Goal: Find specific page/section: Find specific page/section

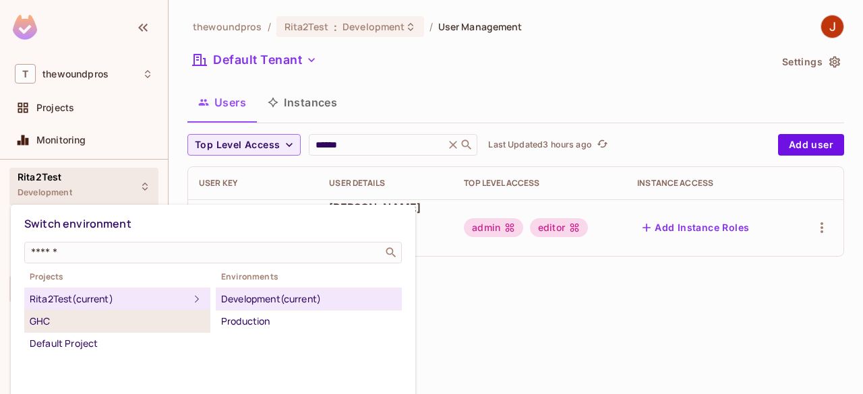
click at [119, 323] on div "GHC" at bounding box center [117, 321] width 175 height 16
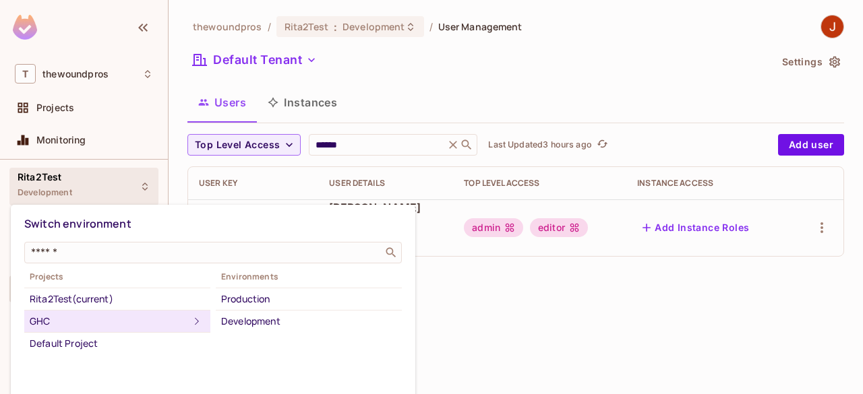
click at [496, 279] on div at bounding box center [431, 197] width 863 height 394
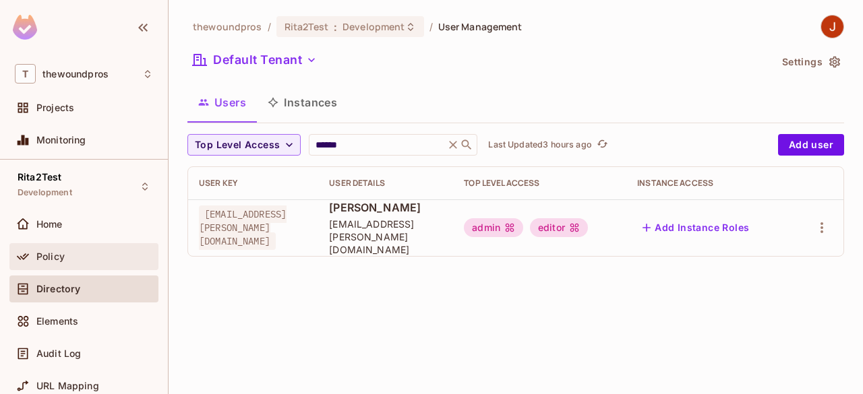
click at [102, 247] on div "Policy" at bounding box center [83, 256] width 149 height 27
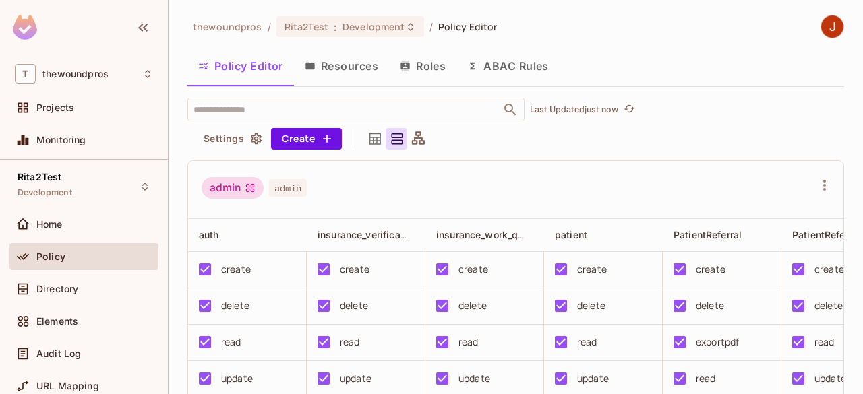
click at [373, 57] on button "Resources" at bounding box center [341, 66] width 95 height 34
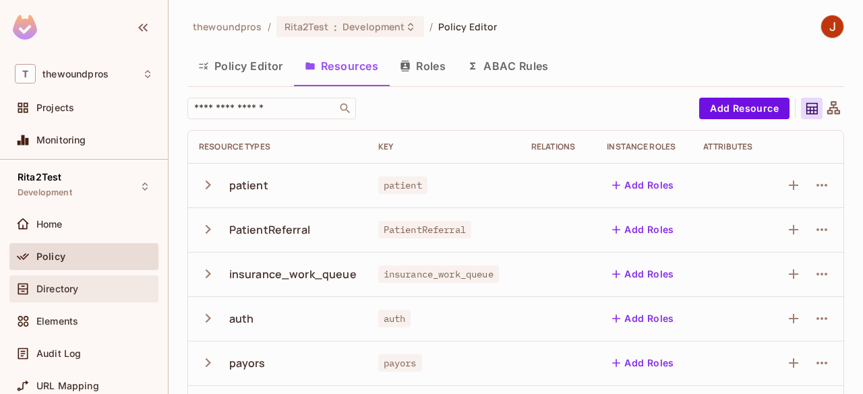
click at [78, 295] on div "Directory" at bounding box center [84, 289] width 138 height 16
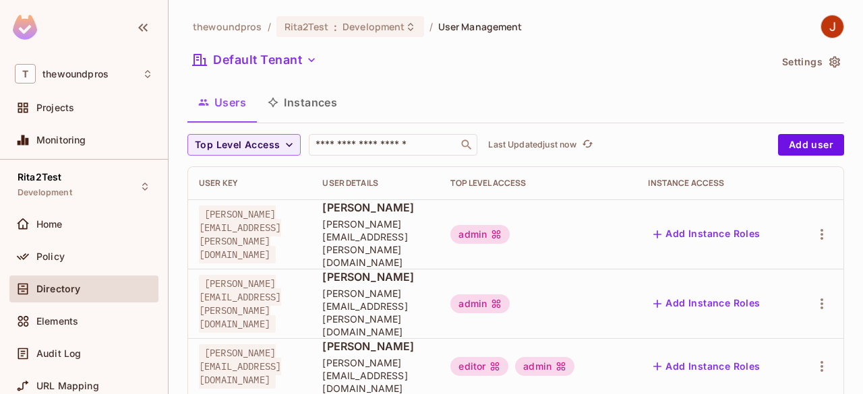
click at [97, 208] on div "Rita2Test Development Home Policy Directory Elements Audit Log URL Mapping Conn…" at bounding box center [84, 302] width 168 height 285
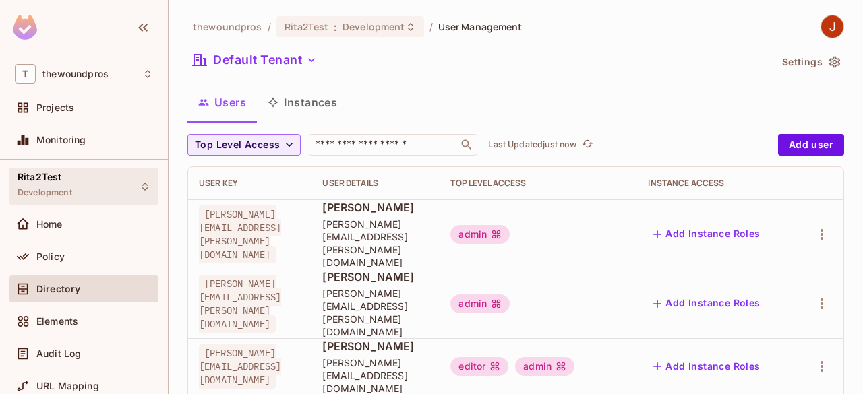
click at [79, 195] on div "Rita2Test Development" at bounding box center [83, 186] width 149 height 37
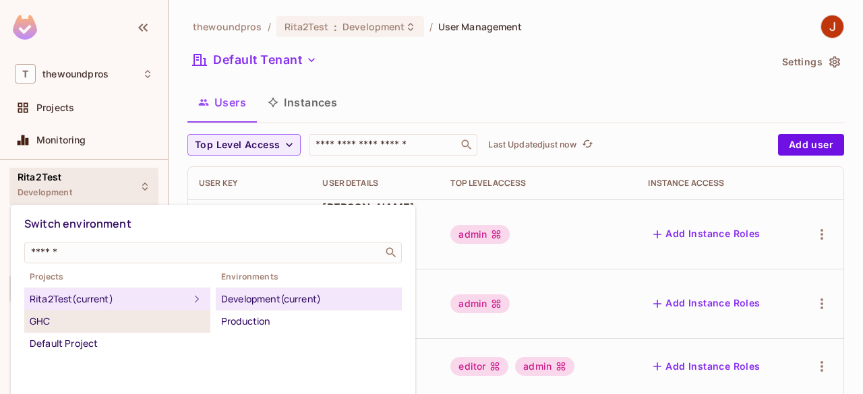
click at [114, 313] on div "GHC" at bounding box center [117, 321] width 175 height 16
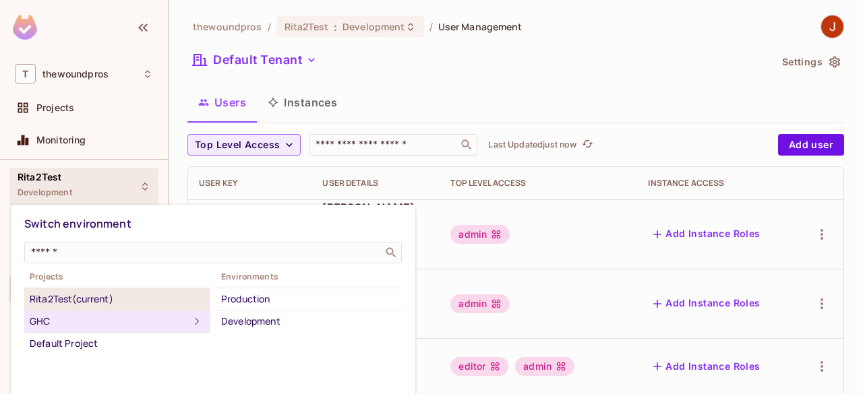
click at [140, 297] on div "Rita2Test (current)" at bounding box center [117, 299] width 175 height 16
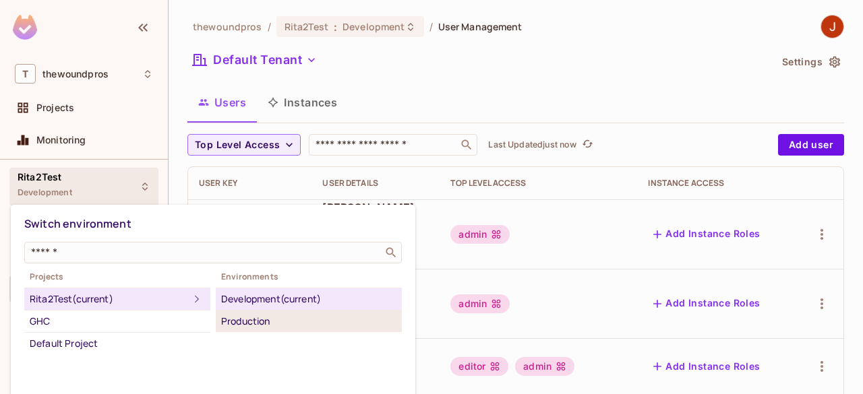
click at [236, 318] on div "Production" at bounding box center [308, 321] width 175 height 16
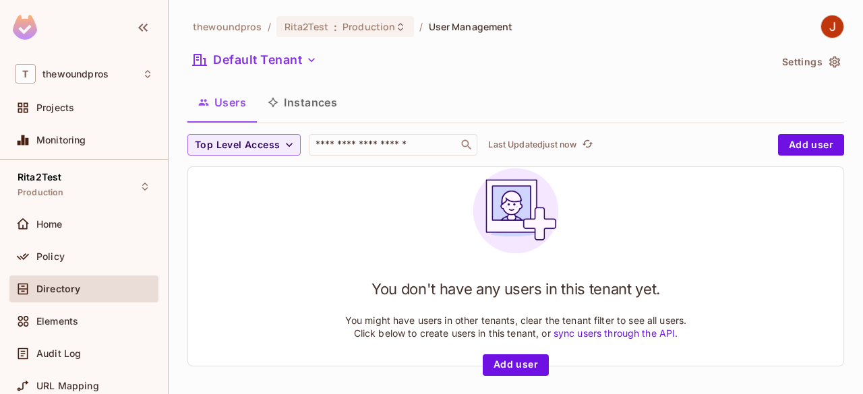
click at [61, 237] on div "Home" at bounding box center [83, 227] width 149 height 32
click at [85, 226] on div "Home" at bounding box center [94, 224] width 117 height 11
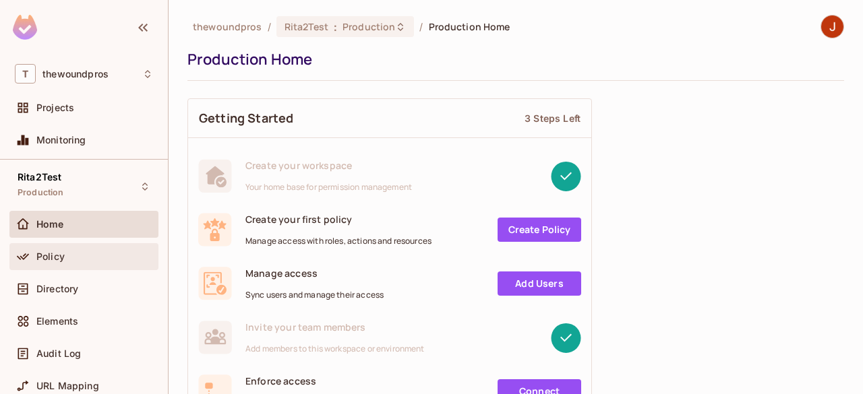
click at [92, 245] on div "Policy" at bounding box center [83, 256] width 149 height 27
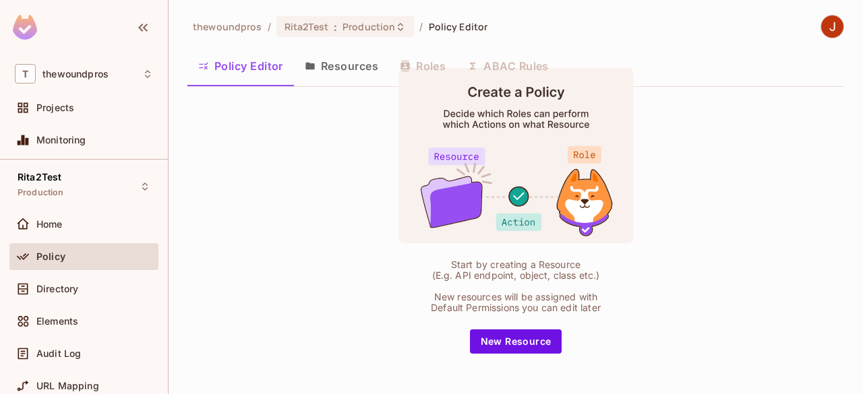
click at [326, 61] on button "Resources" at bounding box center [341, 66] width 95 height 34
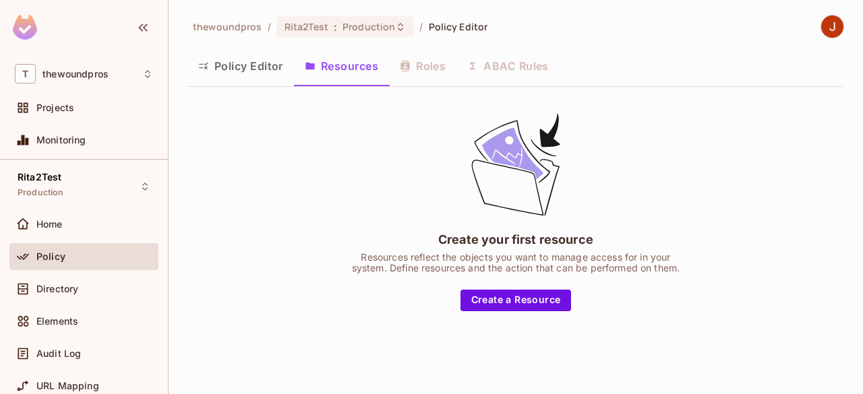
click at [437, 71] on div "Policy Editor Resources Roles ABAC Rules" at bounding box center [515, 66] width 657 height 34
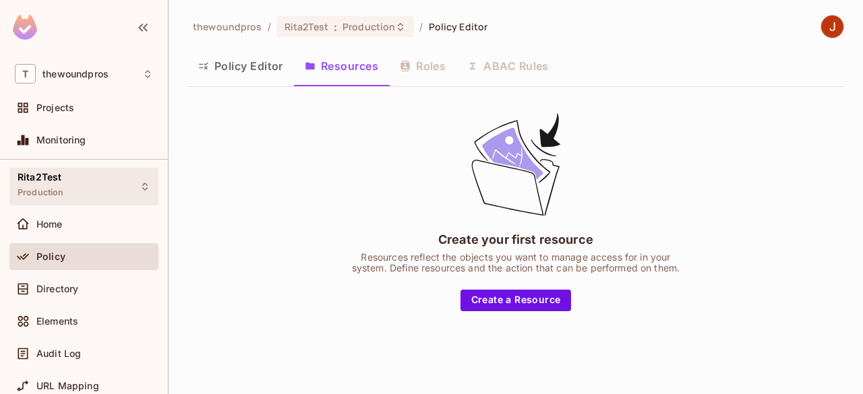
click at [140, 189] on icon at bounding box center [145, 186] width 11 height 11
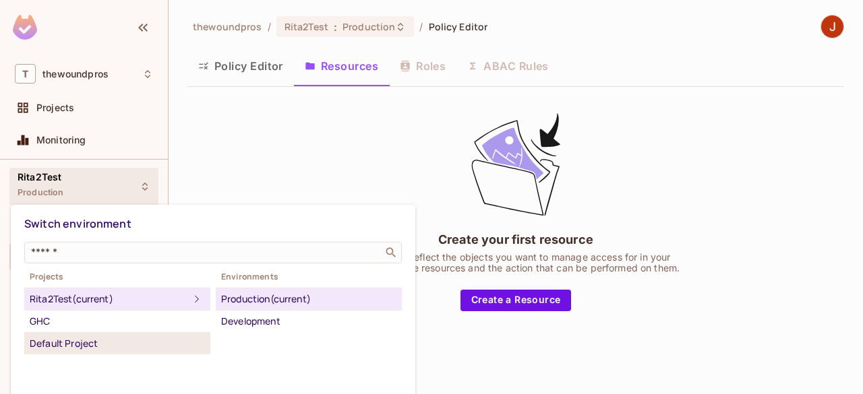
click at [93, 349] on div "Default Project" at bounding box center [117, 344] width 175 height 16
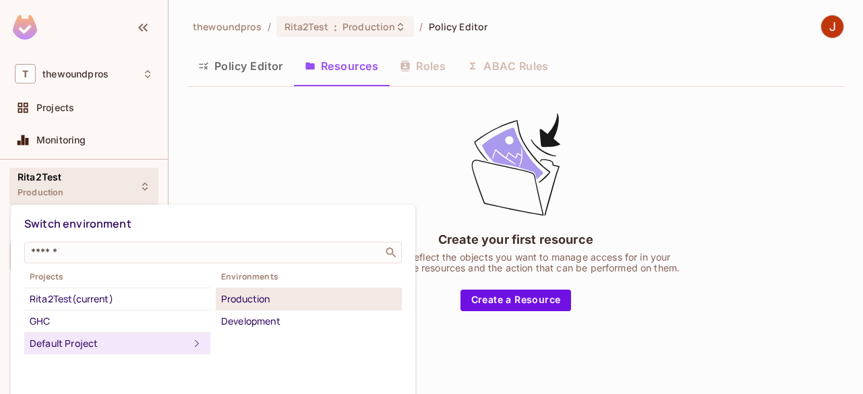
click at [244, 303] on div "Production" at bounding box center [308, 299] width 175 height 16
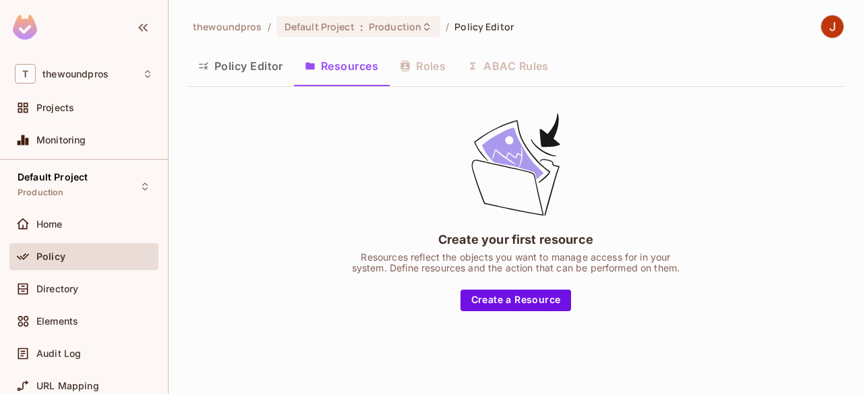
click at [262, 64] on button "Policy Editor" at bounding box center [240, 66] width 106 height 34
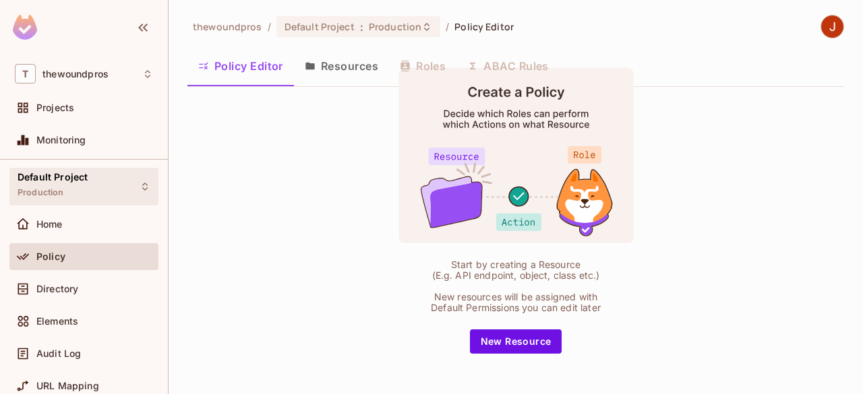
click at [117, 193] on div "Default Project Production" at bounding box center [83, 186] width 149 height 37
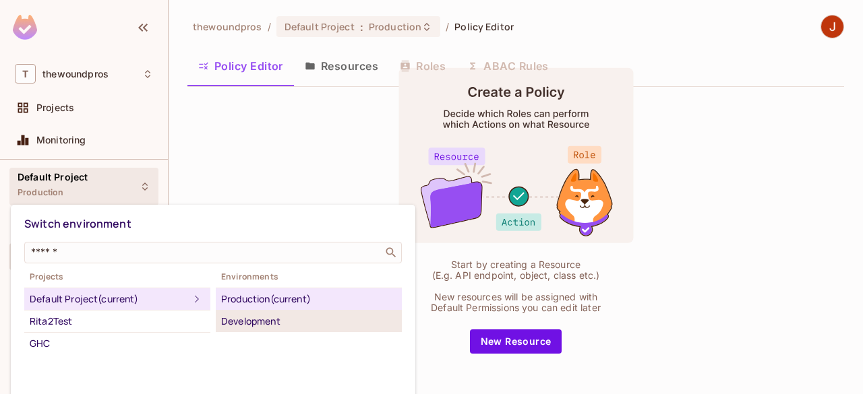
click at [280, 316] on div "Development" at bounding box center [308, 321] width 175 height 16
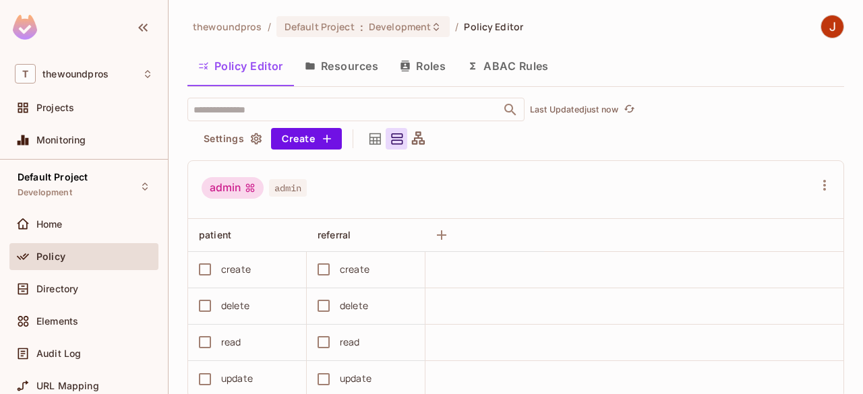
click at [330, 69] on button "Resources" at bounding box center [341, 66] width 95 height 34
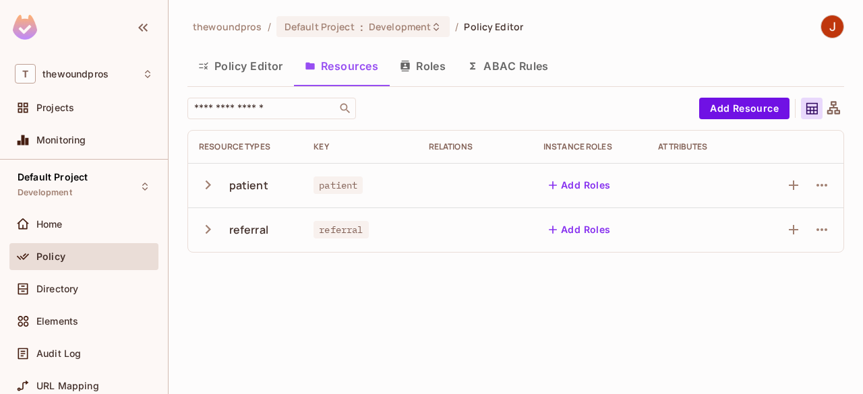
click at [264, 62] on button "Policy Editor" at bounding box center [240, 66] width 106 height 34
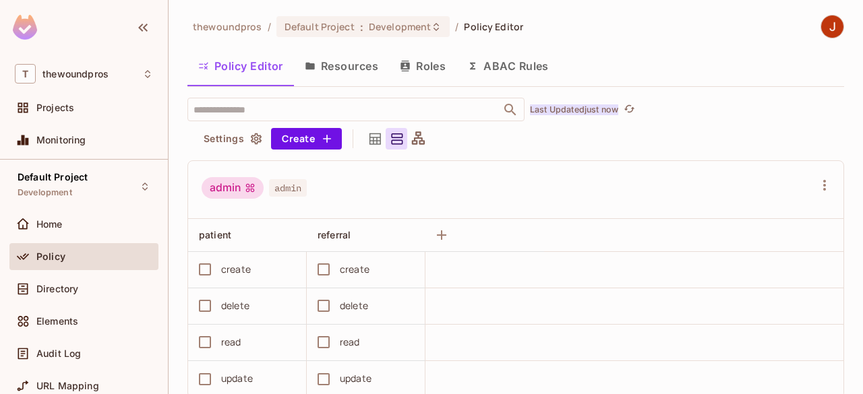
click at [588, 111] on p "Last Updated just now" at bounding box center [574, 109] width 88 height 11
click at [262, 131] on button "Settings" at bounding box center [231, 139] width 67 height 22
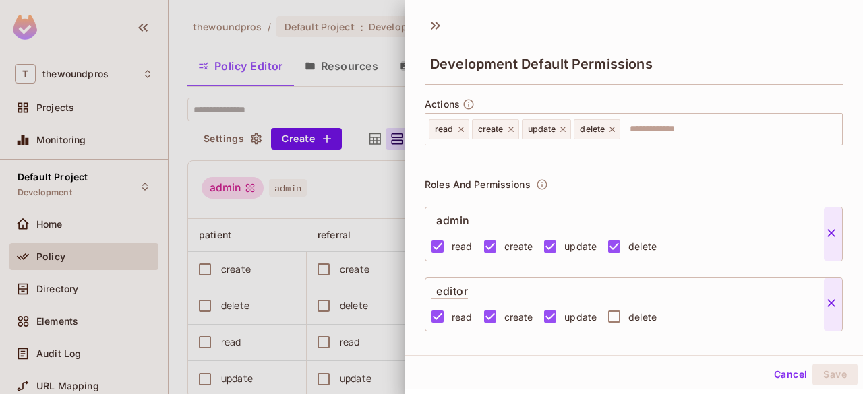
click at [336, 73] on div at bounding box center [431, 197] width 863 height 394
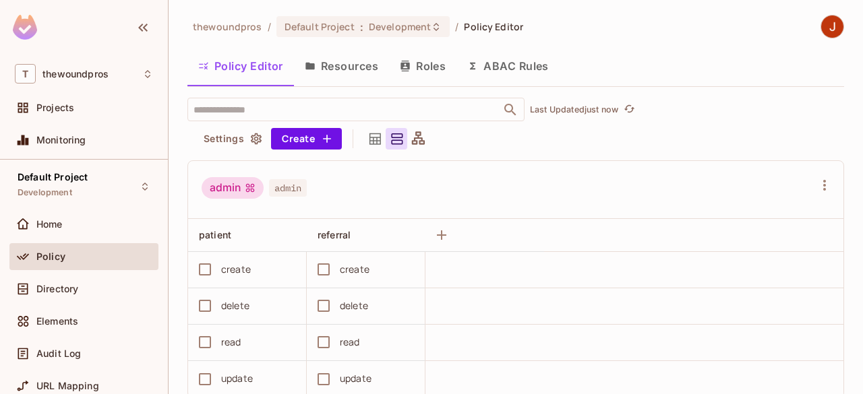
click at [410, 72] on button "Roles" at bounding box center [422, 66] width 67 height 34
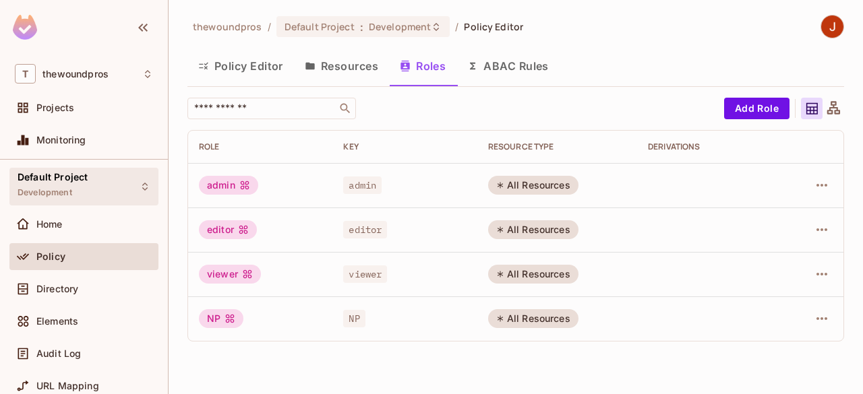
click at [82, 178] on span "Default Project" at bounding box center [53, 177] width 70 height 11
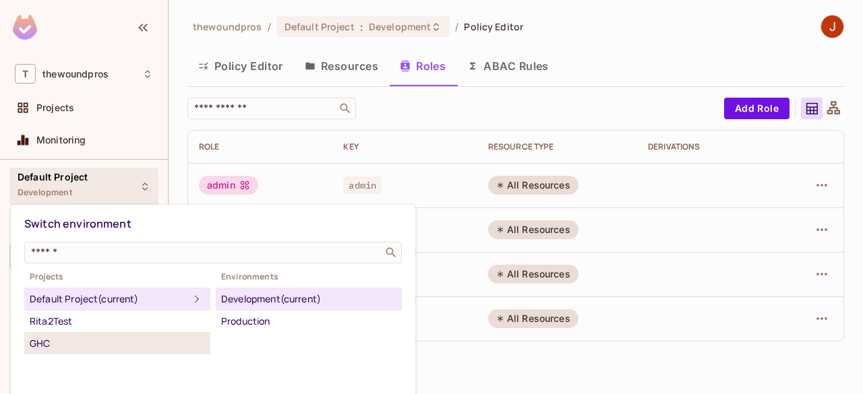
click at [146, 339] on div "GHC" at bounding box center [117, 344] width 175 height 16
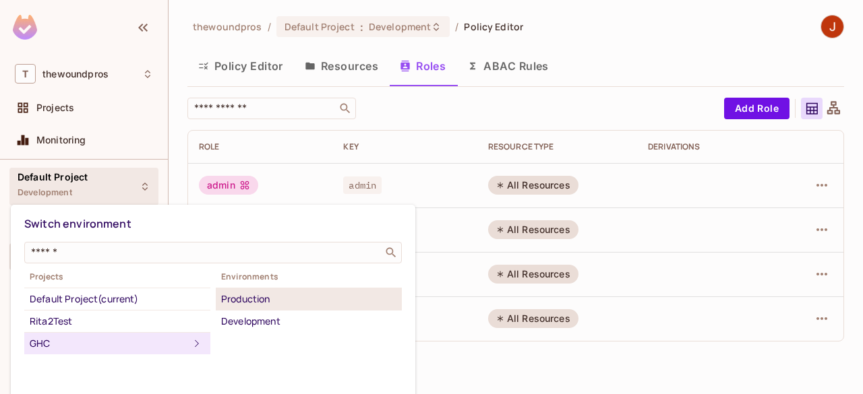
click at [240, 293] on div "Production" at bounding box center [308, 299] width 175 height 16
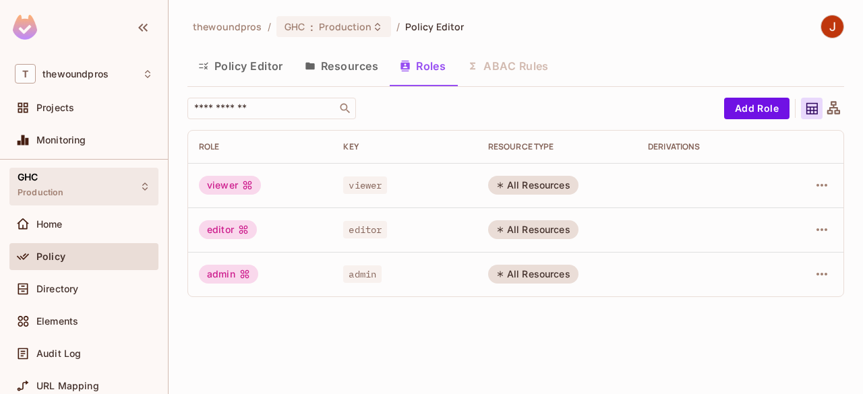
click at [115, 191] on div "GHC Production" at bounding box center [83, 186] width 149 height 37
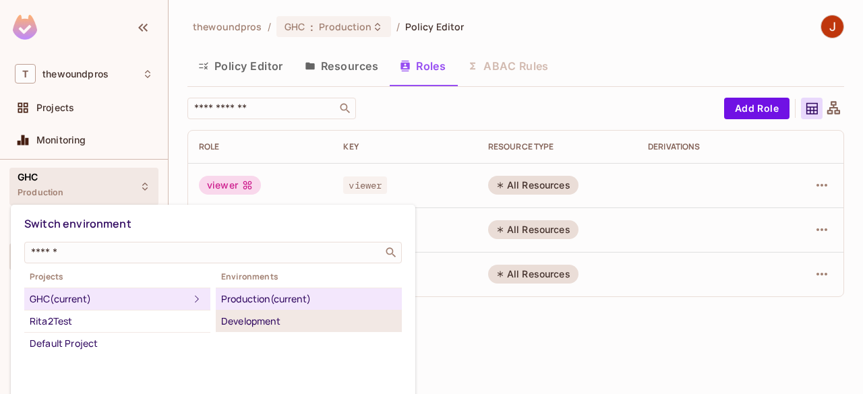
click at [260, 316] on div "Development" at bounding box center [308, 321] width 175 height 16
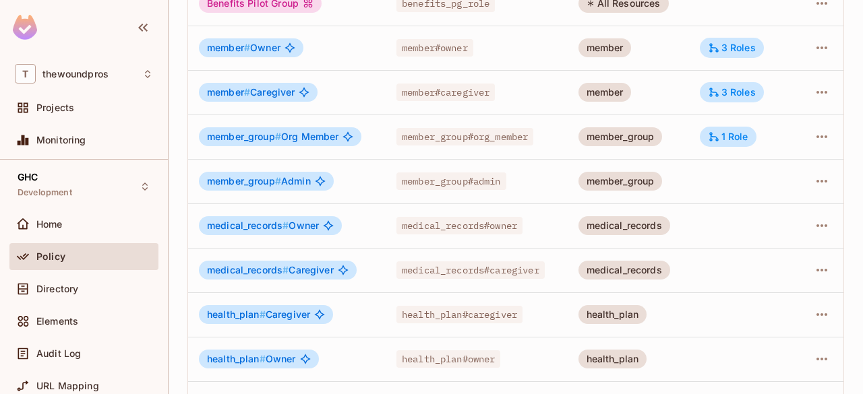
scroll to position [329, 0]
